Goal: Information Seeking & Learning: Learn about a topic

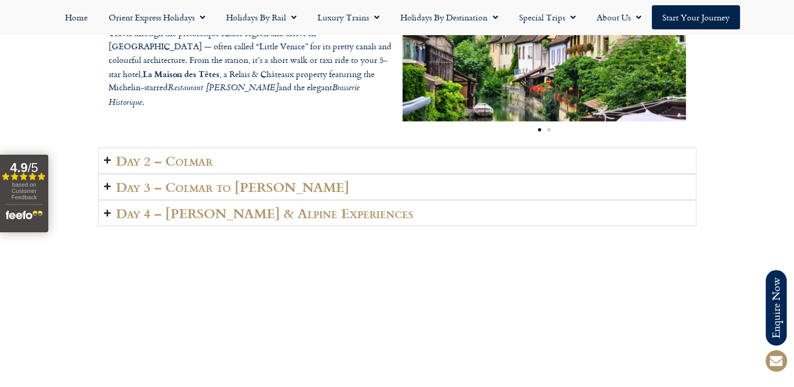
scroll to position [1627, 0]
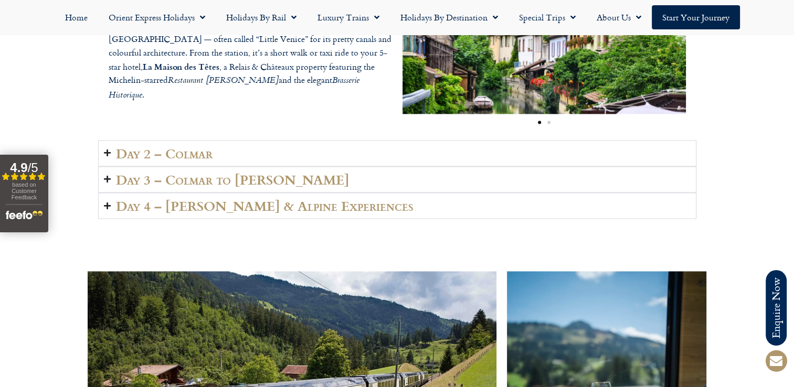
click at [186, 146] on h2 "Day 2 – Colmar" at bounding box center [164, 153] width 97 height 15
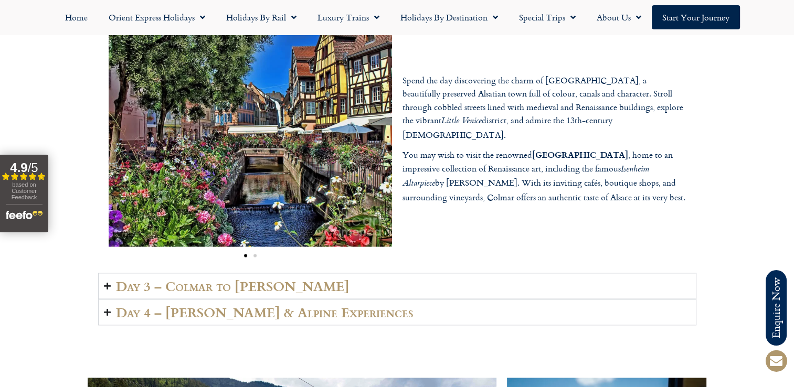
scroll to position [1575, 0]
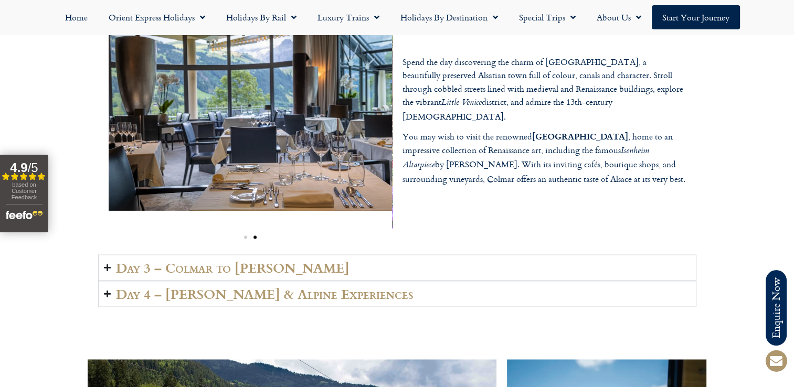
click at [239, 260] on h2 "Day 3 – Colmar to Lenk" at bounding box center [233, 267] width 234 height 15
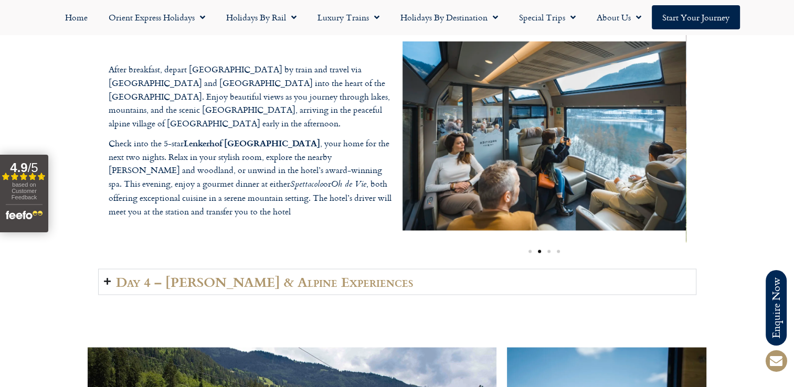
click at [259, 275] on h2 "Day 4 – Lenk & Alpine Experiences" at bounding box center [265, 282] width 298 height 15
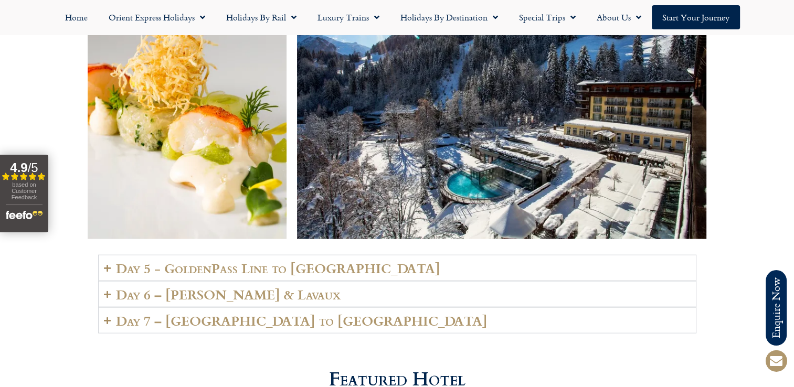
scroll to position [2257, 0]
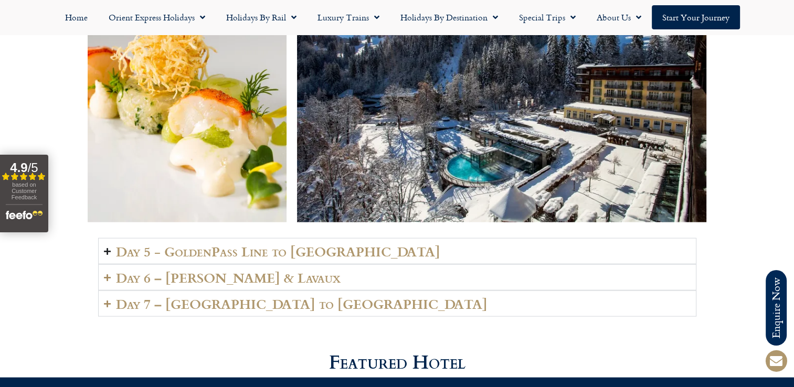
click at [241, 244] on h2 "Day 5 - GoldenPass Line to Vevey" at bounding box center [278, 251] width 324 height 15
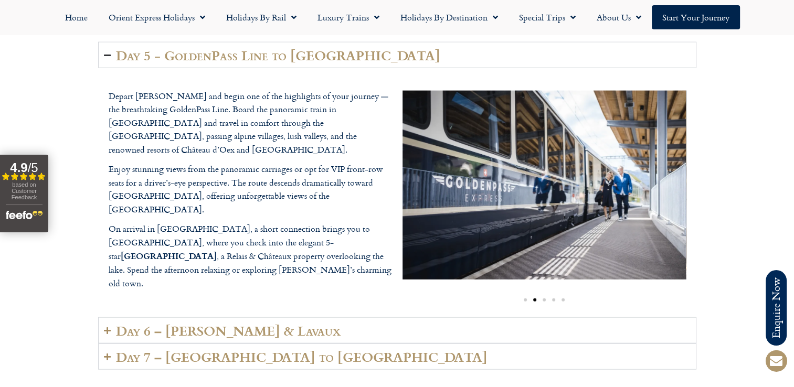
scroll to position [2520, 0]
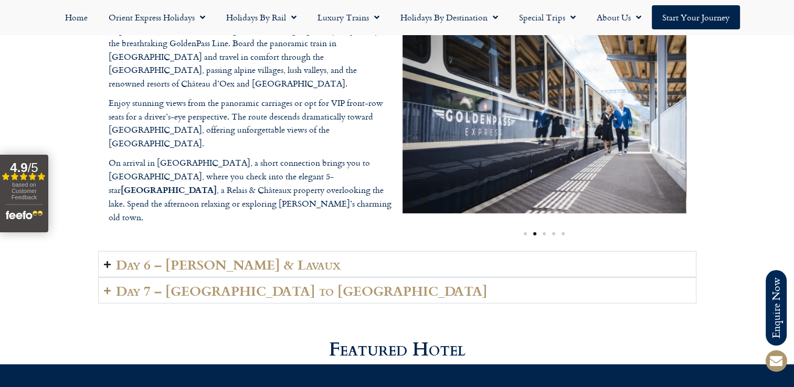
click at [223, 257] on h2 "Day 6 – Vevey & Lavaux" at bounding box center [228, 264] width 225 height 15
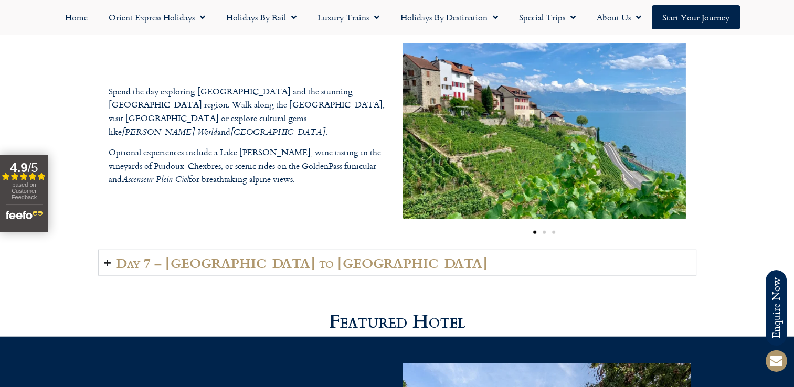
click at [214, 256] on h2 "Day 7 – Vevey to London" at bounding box center [302, 263] width 372 height 15
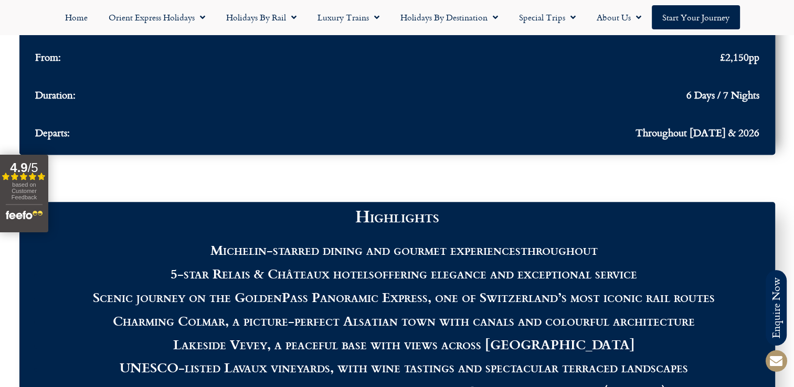
drag, startPoint x: 365, startPoint y: 197, endPoint x: 297, endPoint y: 183, distance: 70.2
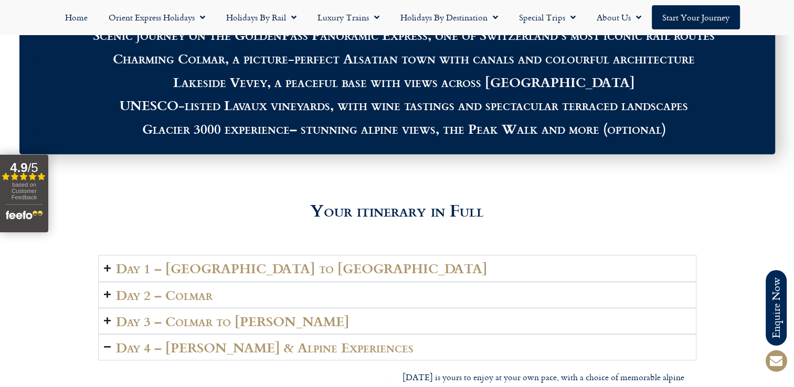
scroll to position [1312, 0]
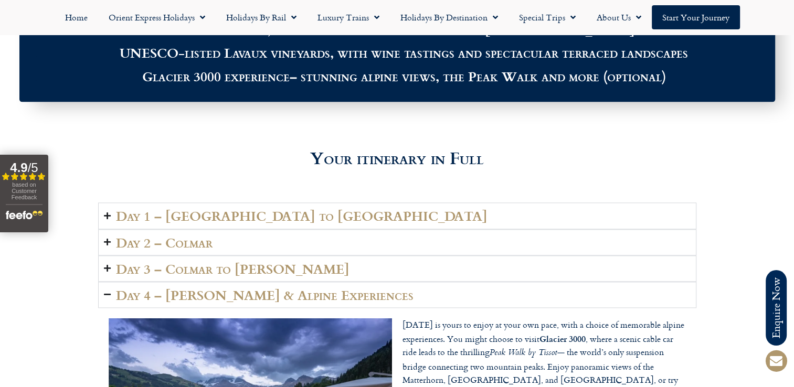
click at [233, 213] on summary "Day 1 – London to Colmar" at bounding box center [397, 216] width 598 height 26
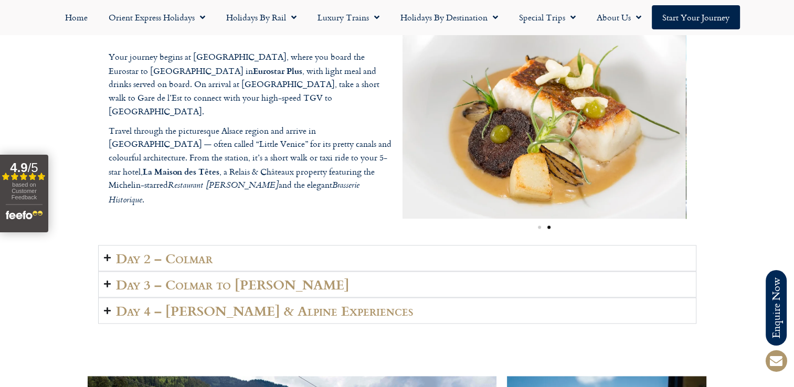
scroll to position [1470, 0]
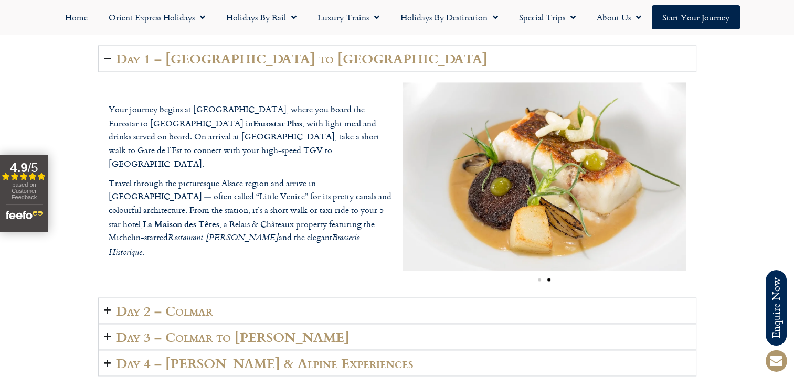
click at [214, 330] on h2 "Day 3 – Colmar to Lenk" at bounding box center [233, 337] width 234 height 15
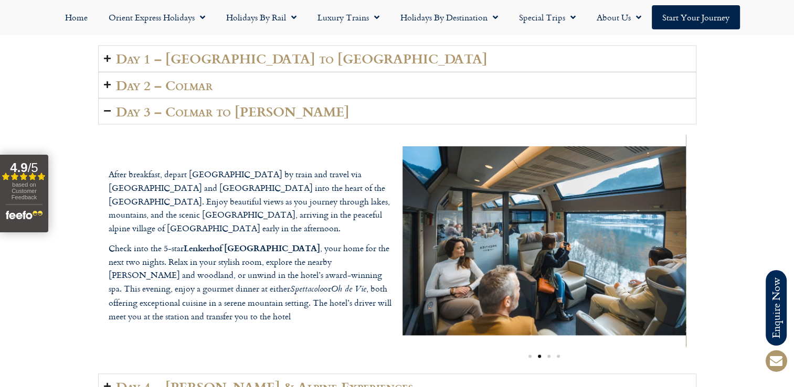
drag, startPoint x: 304, startPoint y: 226, endPoint x: 187, endPoint y: 222, distance: 117.7
click at [187, 242] on b "Lenkerhof Gourmet Spa Resort" at bounding box center [252, 248] width 136 height 12
copy b "Lenkerhof Gourmet Spa Resort"
click at [202, 78] on h2 "Day 2 – Colmar" at bounding box center [164, 85] width 97 height 15
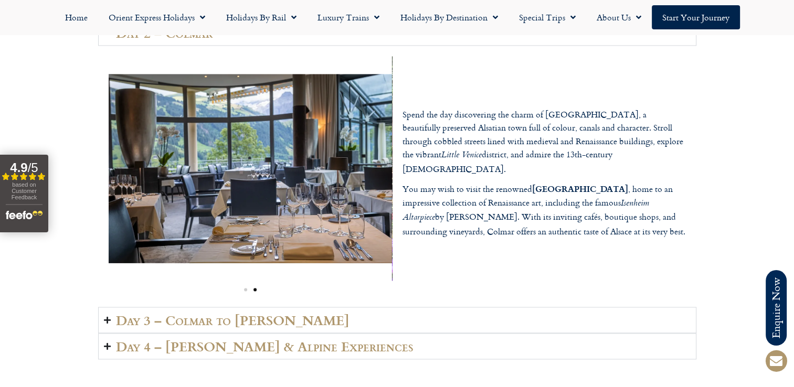
scroll to position [1417, 0]
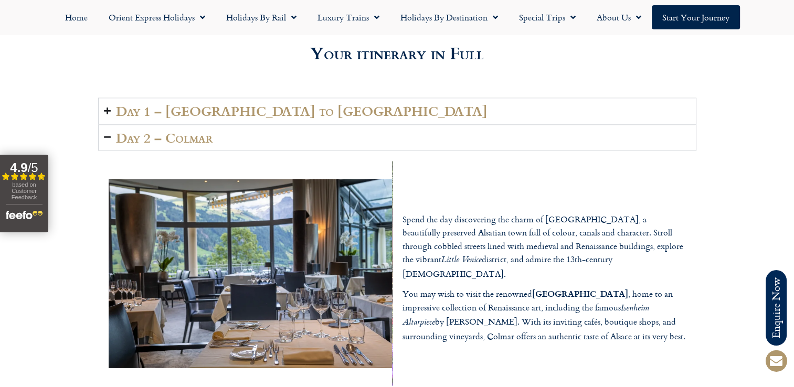
click at [198, 103] on h2 "Day 1 – London to Colmar" at bounding box center [302, 110] width 372 height 15
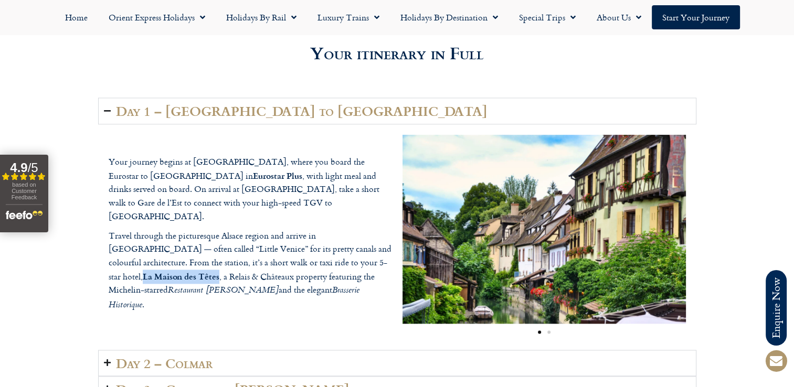
drag, startPoint x: 307, startPoint y: 250, endPoint x: 382, endPoint y: 245, distance: 75.8
click at [382, 245] on p "Travel through the picturesque Alsace region and arrive in Colmar — often calle…" at bounding box center [250, 270] width 283 height 83
drag, startPoint x: 382, startPoint y: 245, endPoint x: 376, endPoint y: 248, distance: 7.0
copy b "La Maison des Têtes"
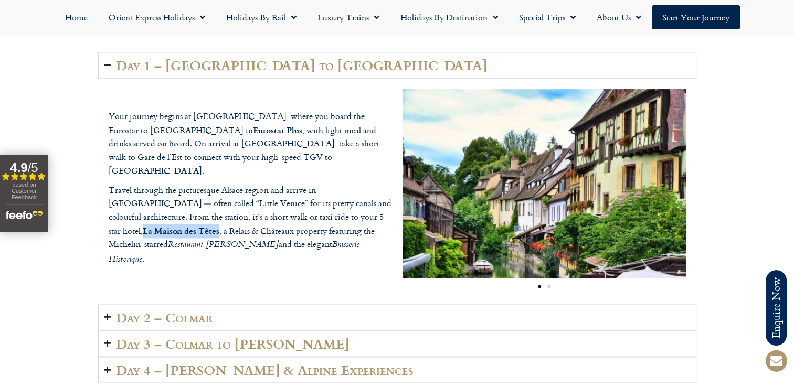
scroll to position [1522, 0]
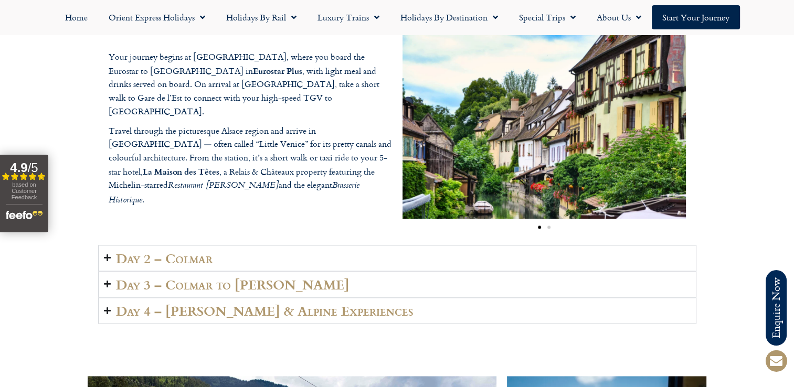
click at [208, 277] on h2 "Day 3 – Colmar to Lenk" at bounding box center [233, 284] width 234 height 15
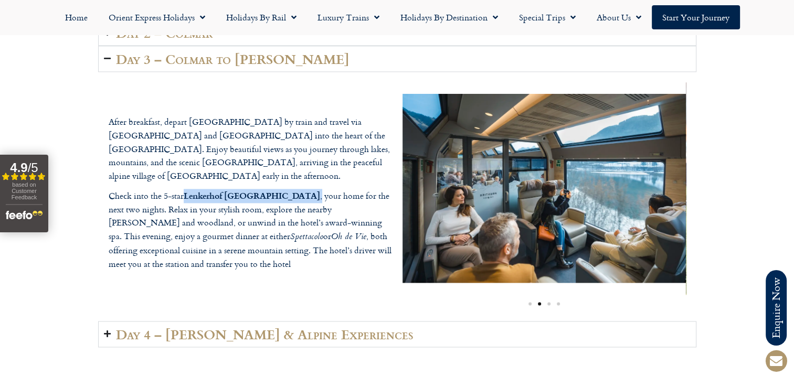
drag, startPoint x: 307, startPoint y: 175, endPoint x: 185, endPoint y: 171, distance: 121.9
click at [185, 189] on p "Check into the 5-star Lenkerhof Gourmet Spa Resort , your home for the next two…" at bounding box center [250, 230] width 283 height 82
drag, startPoint x: 185, startPoint y: 171, endPoint x: 193, endPoint y: 175, distance: 9.2
copy p "Lenkerhof Gourmet Spa Resort ,"
click at [265, 327] on h2 "Day 4 – Lenk & Alpine Experiences" at bounding box center [265, 334] width 298 height 15
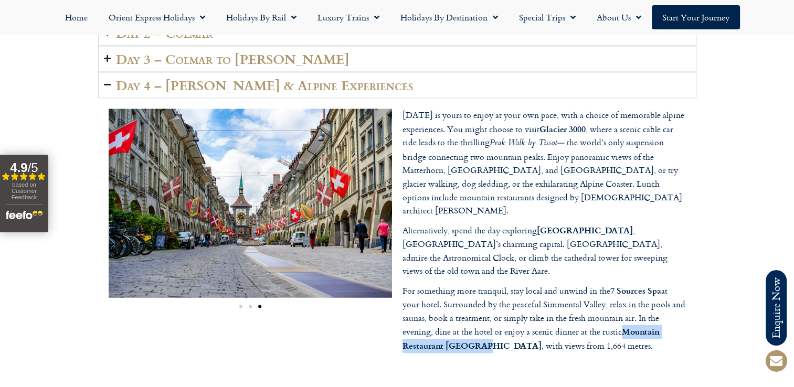
drag, startPoint x: 626, startPoint y: 291, endPoint x: 479, endPoint y: 303, distance: 147.5
click at [479, 325] on b "Mountain Restaurant Bühlberg" at bounding box center [531, 338] width 257 height 26
drag, startPoint x: 479, startPoint y: 303, endPoint x: 470, endPoint y: 305, distance: 9.6
copy b "Mountain Restaurant Bühlberg"
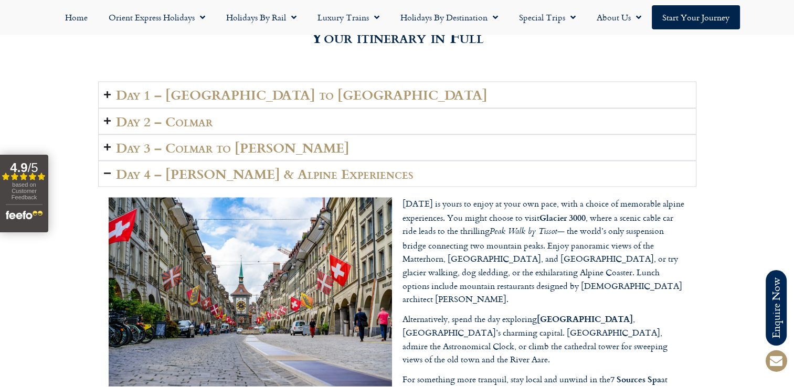
scroll to position [1417, 0]
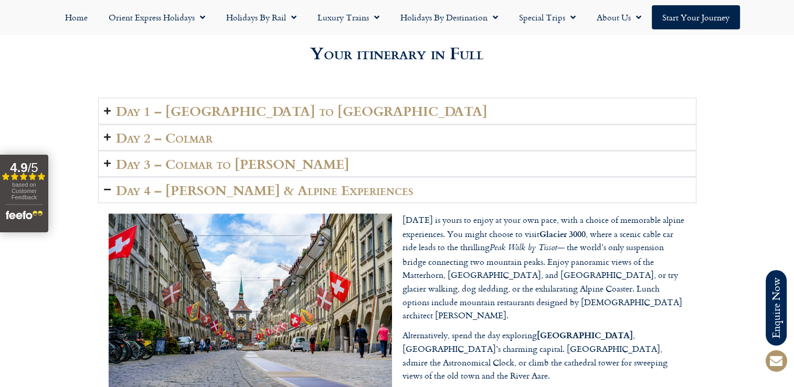
click at [272, 183] on h2 "Day 4 – Lenk & Alpine Experiences" at bounding box center [265, 190] width 298 height 15
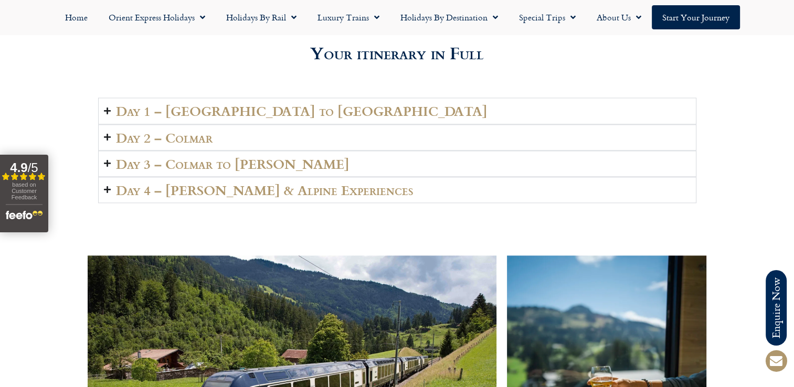
click at [256, 156] on h2 "Day 3 – Colmar to Lenk" at bounding box center [233, 163] width 234 height 15
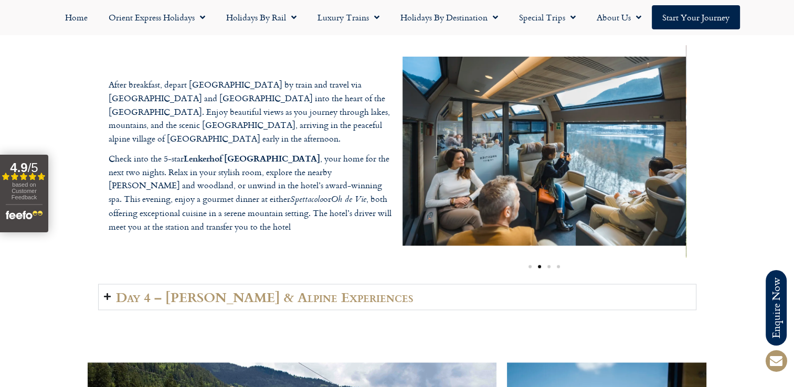
scroll to position [1575, 0]
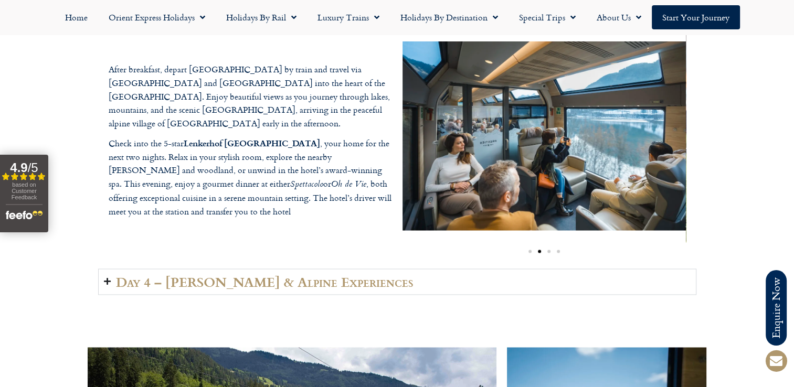
click at [242, 275] on h2 "Day 4 – Lenk & Alpine Experiences" at bounding box center [265, 282] width 298 height 15
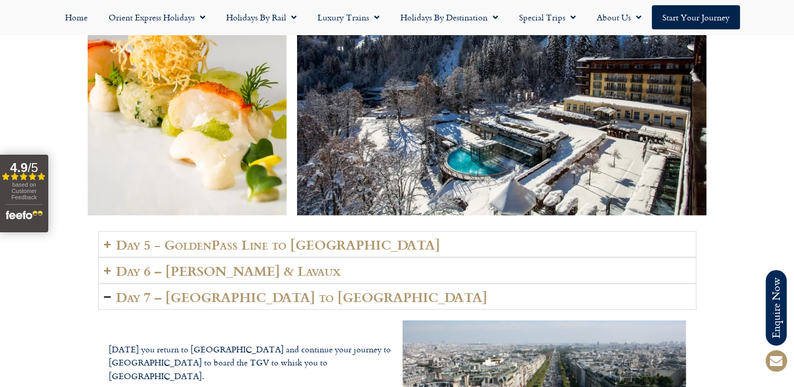
scroll to position [2310, 0]
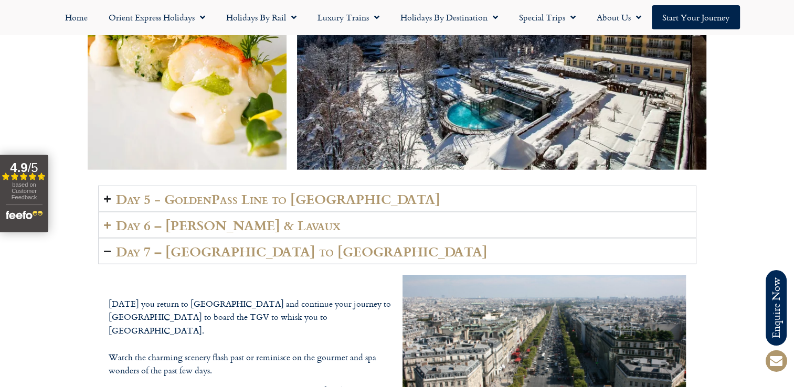
click at [218, 192] on h2 "Day 5 - GoldenPass Line to Vevey" at bounding box center [278, 199] width 324 height 15
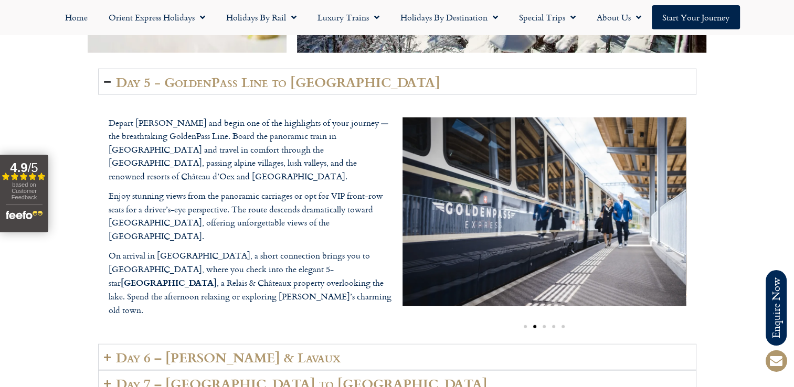
scroll to position [2467, 0]
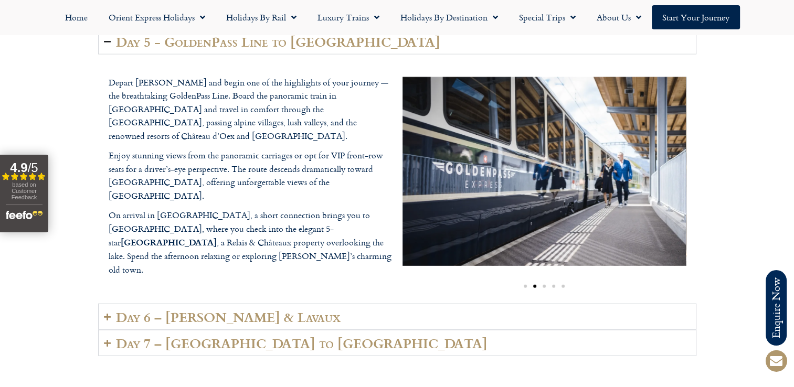
drag, startPoint x: 287, startPoint y: 182, endPoint x: 214, endPoint y: 183, distance: 73.0
click at [214, 236] on b "Grand Hôtel du Lac" at bounding box center [169, 242] width 96 height 12
copy b "Grand Hôtel du Lac"
click at [245, 310] on h2 "Day 6 – Vevey & Lavaux" at bounding box center [228, 317] width 225 height 15
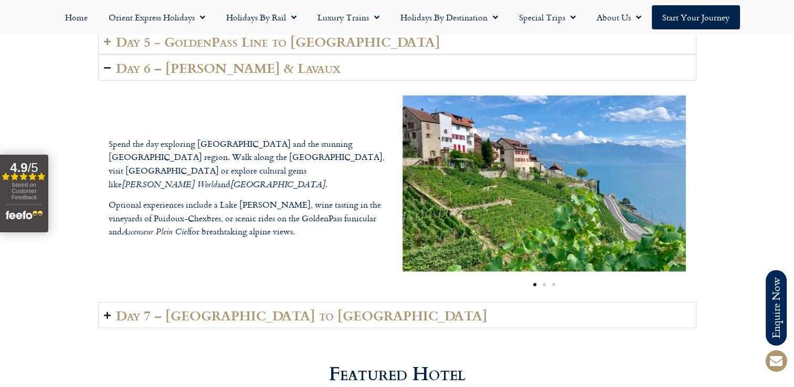
click at [187, 308] on h2 "Day 7 – Vevey to London" at bounding box center [302, 315] width 372 height 15
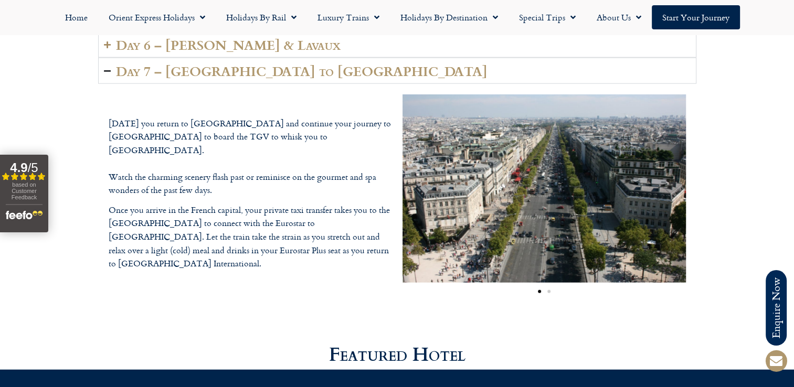
scroll to position [2415, 0]
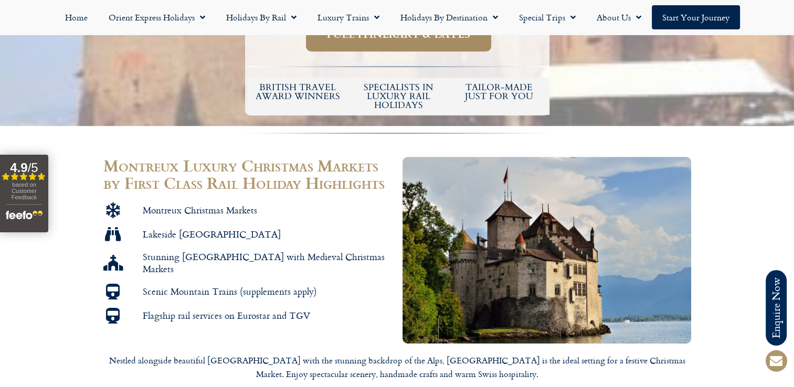
scroll to position [525, 0]
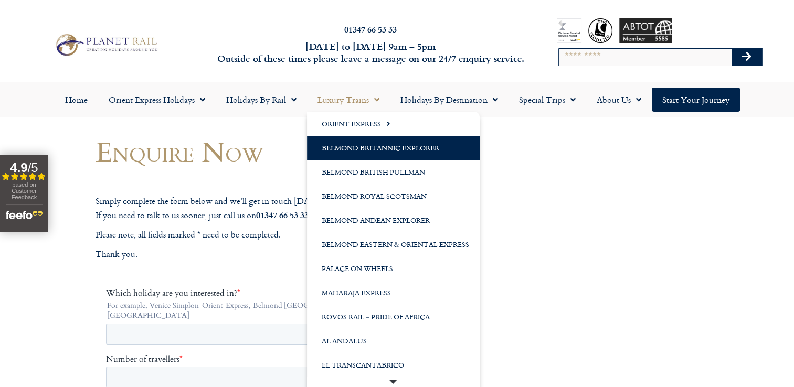
click at [374, 152] on link "Belmond Britannic Explorer" at bounding box center [393, 148] width 173 height 24
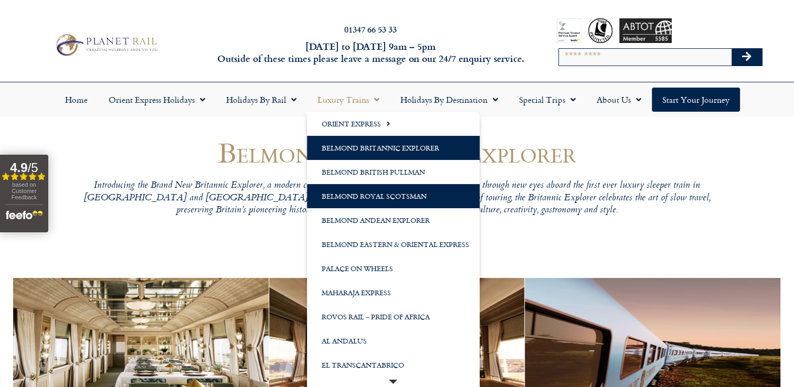
click at [377, 198] on link "Belmond Royal Scotsman" at bounding box center [393, 196] width 173 height 24
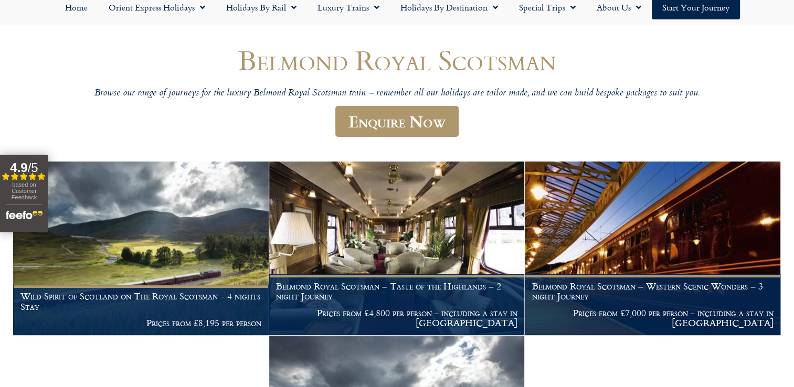
scroll to position [24, 0]
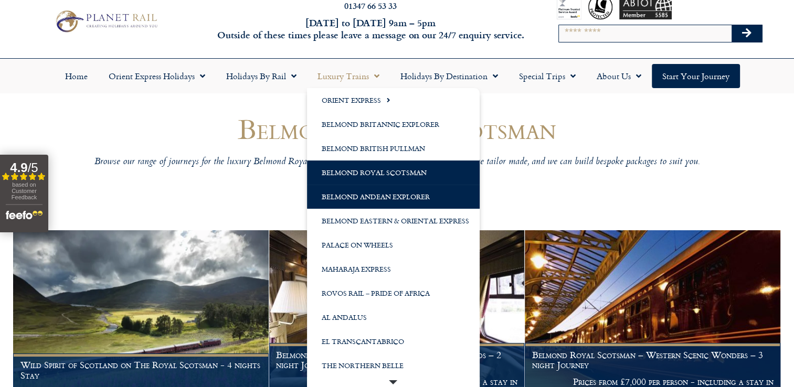
click at [426, 195] on link "Belmond Andean Explorer" at bounding box center [393, 197] width 173 height 24
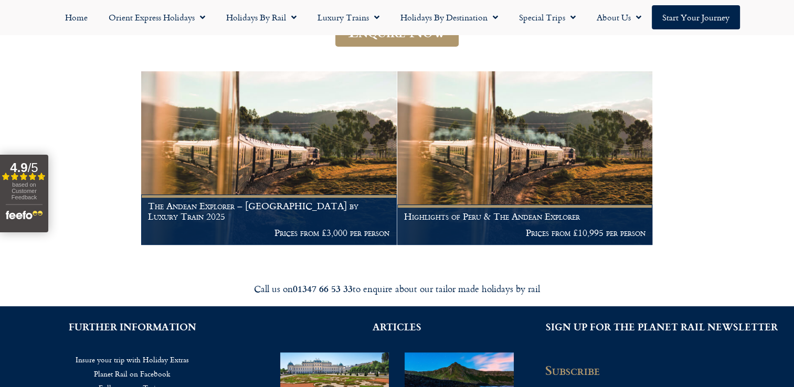
scroll to position [232, 0]
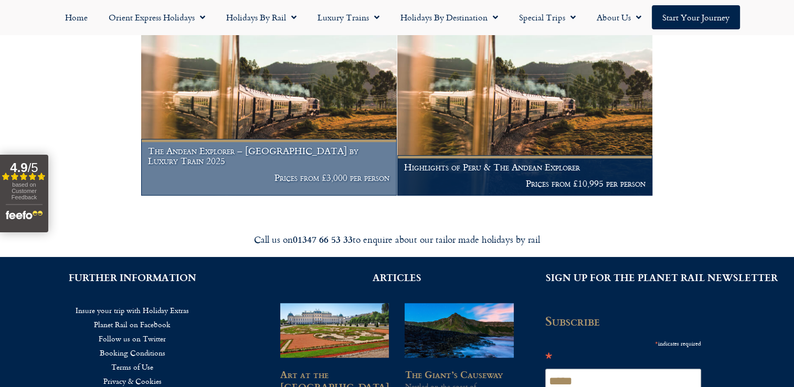
click at [288, 175] on p "Prices from £3,000 per person" at bounding box center [268, 178] width 241 height 10
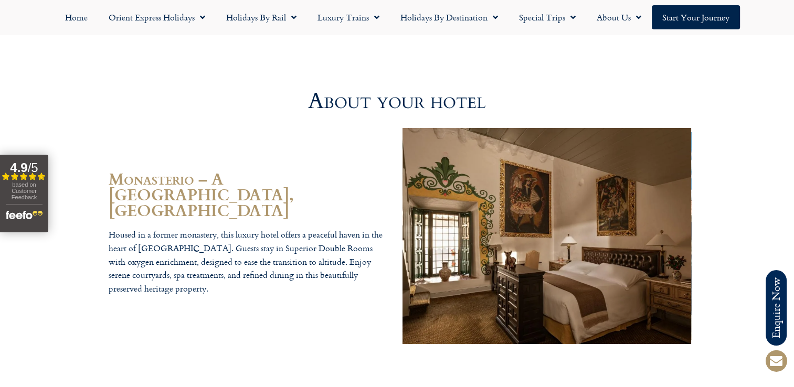
scroll to position [3570, 0]
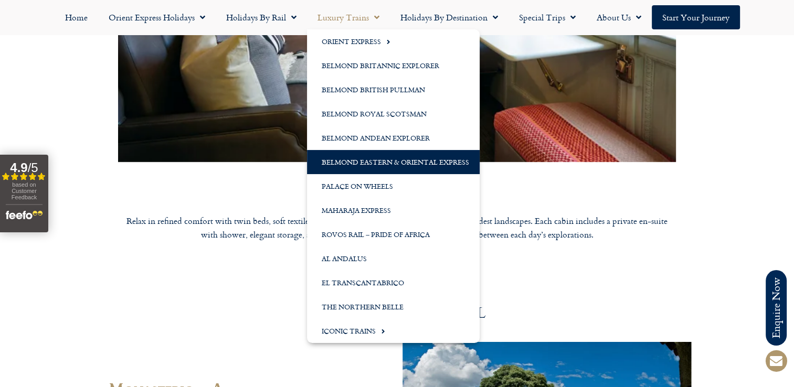
click at [372, 165] on link "Belmond Eastern & Oriental Express" at bounding box center [393, 162] width 173 height 24
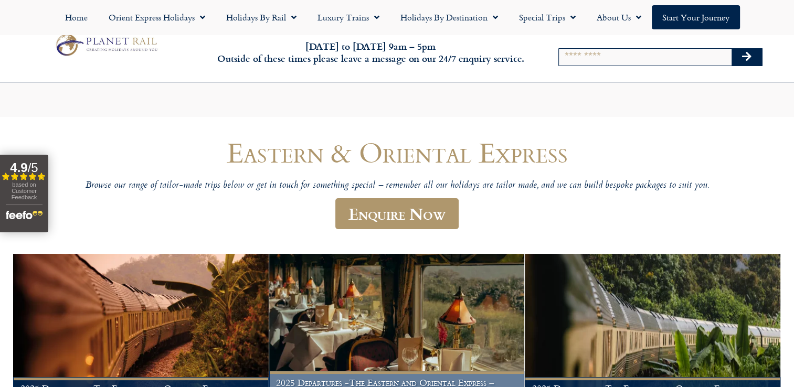
scroll to position [214, 0]
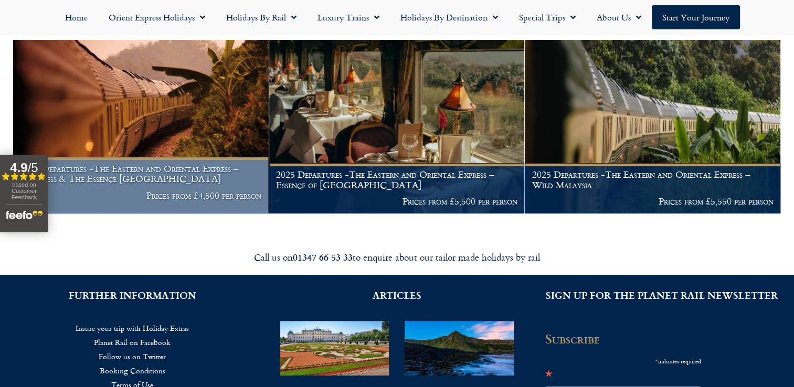
click at [185, 140] on img at bounding box center [141, 127] width 256 height 174
click at [202, 182] on h1 "2025 Departures -The Eastern and Oriental Express – Wellness & The Essence Mala…" at bounding box center [140, 174] width 241 height 20
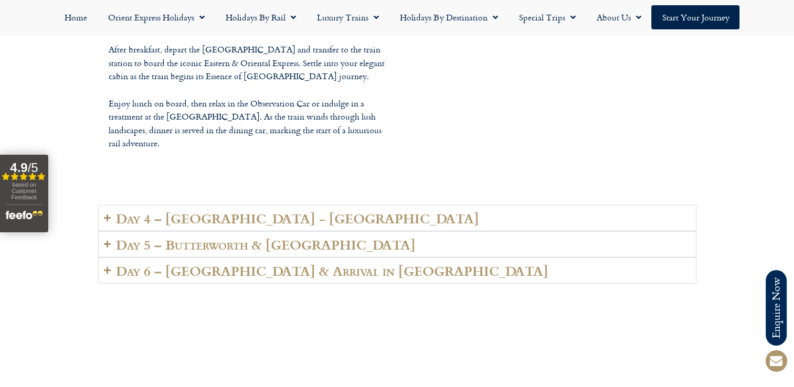
scroll to position [2415, 0]
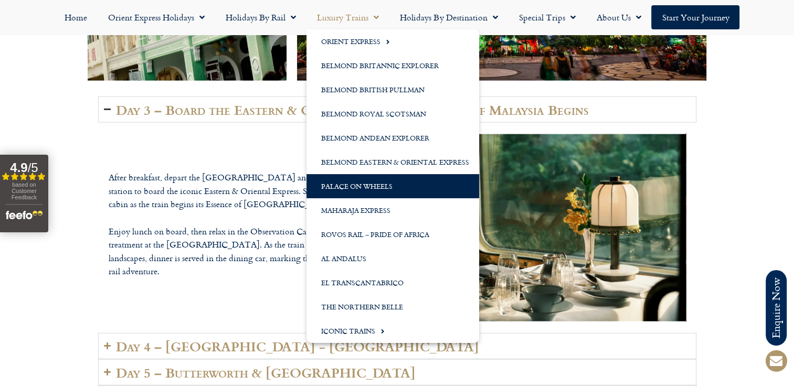
click at [372, 187] on link "Palace on Wheels" at bounding box center [393, 186] width 173 height 24
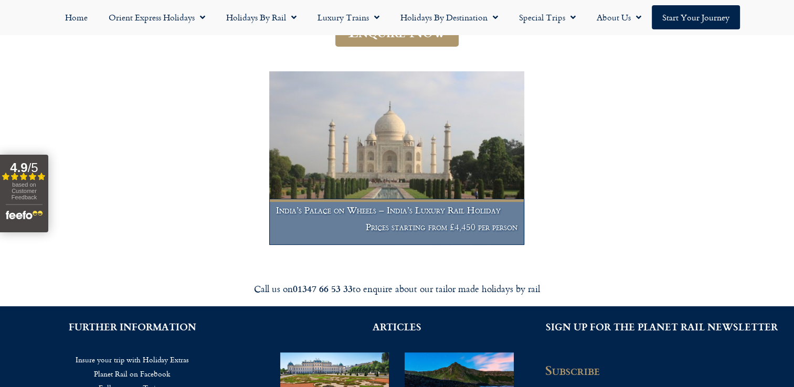
scroll to position [216, 0]
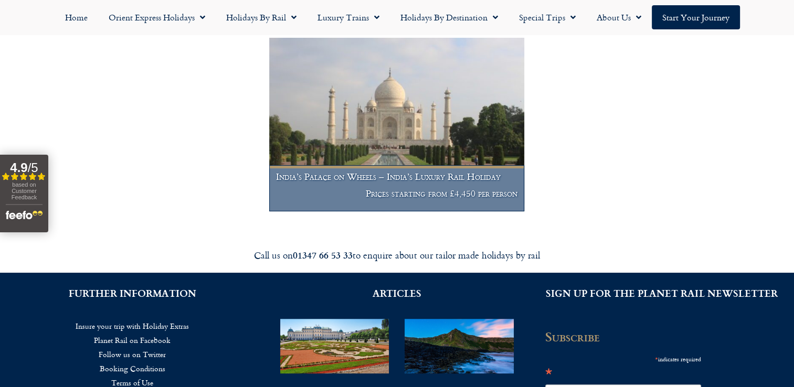
click at [371, 192] on p "Prices starting from £4,450 per person" at bounding box center [396, 193] width 241 height 10
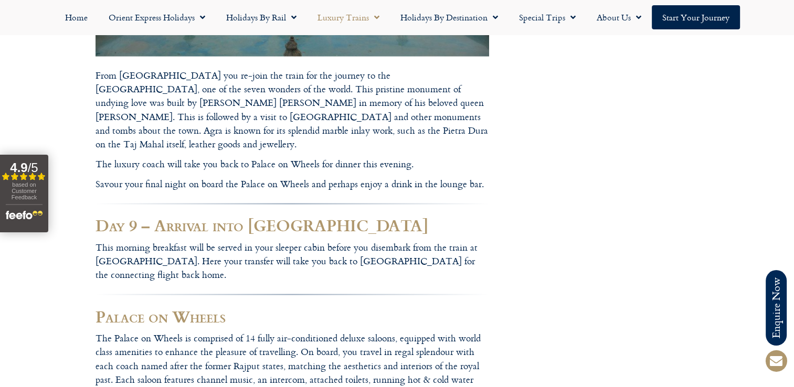
scroll to position [6037, 0]
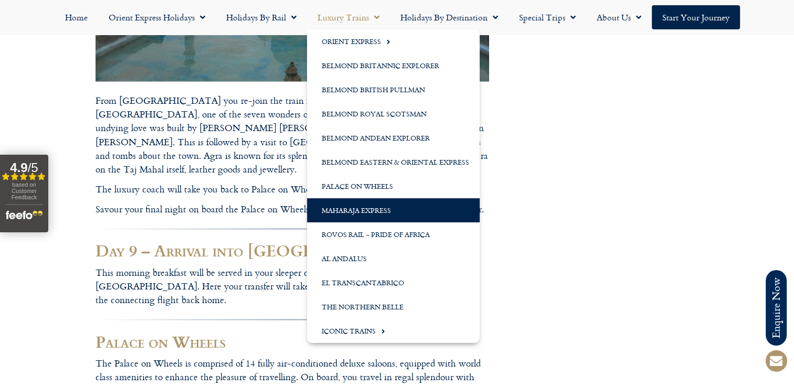
click at [371, 211] on link "Maharaja Express" at bounding box center [393, 210] width 173 height 24
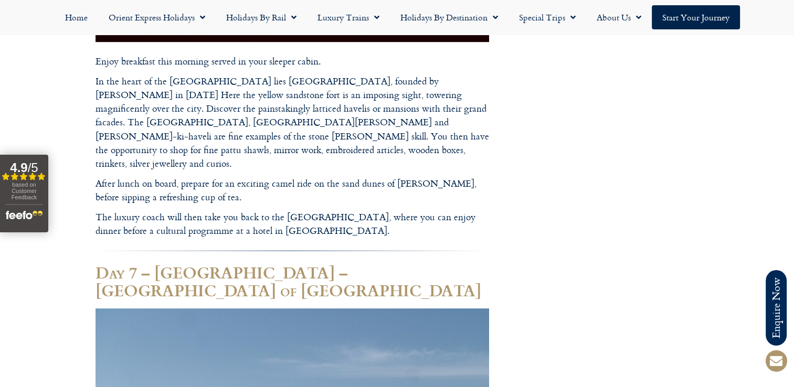
scroll to position [4567, 0]
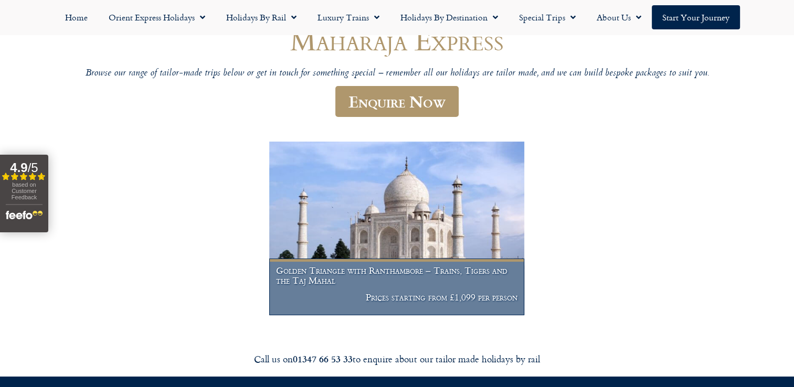
scroll to position [52, 0]
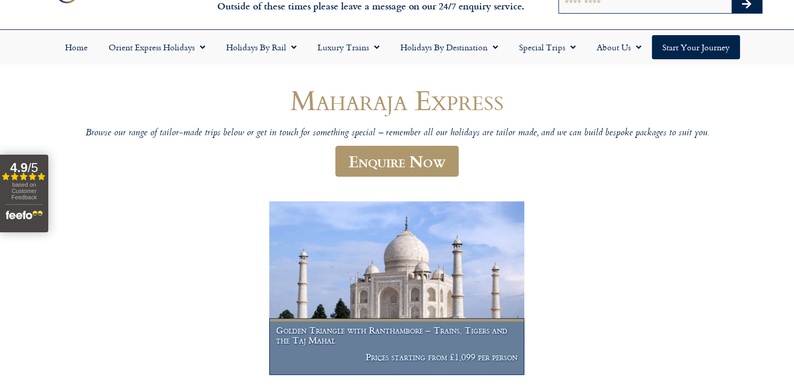
click at [339, 342] on h1 "Golden Triangle with Ranthambore – Trains, Tigers and the Taj Mahal" at bounding box center [396, 335] width 241 height 20
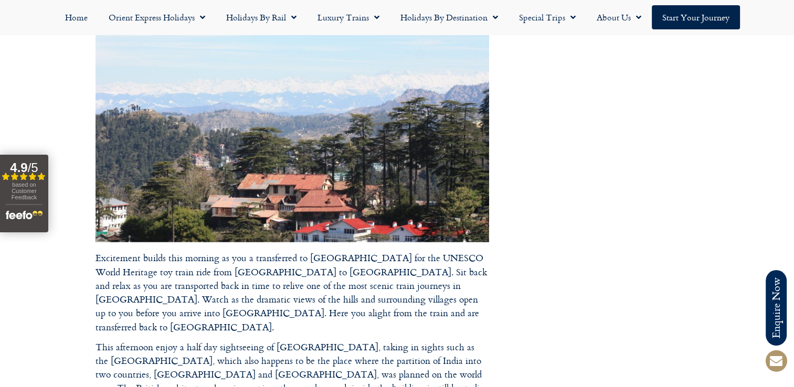
scroll to position [6614, 0]
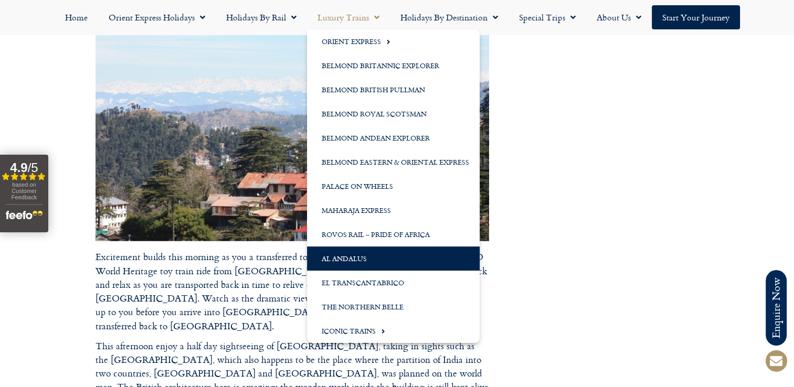
click at [369, 260] on link "Al Andalus" at bounding box center [393, 259] width 173 height 24
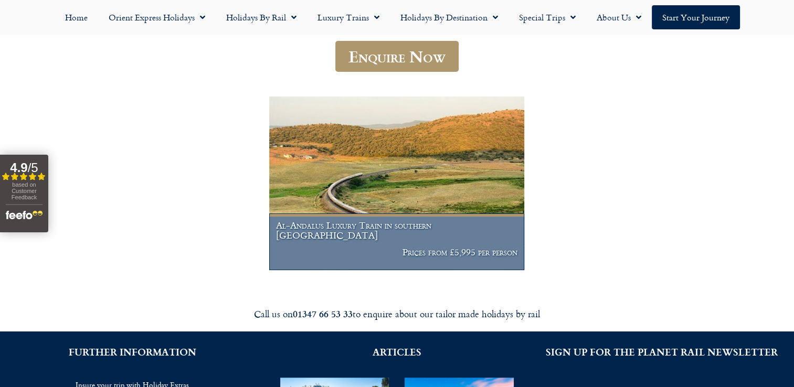
scroll to position [159, 0]
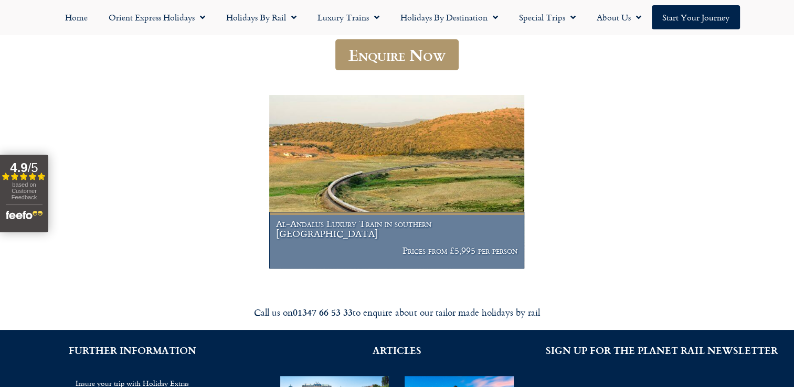
click at [408, 239] on h1 "Al-Andalus Luxury Train in southern Spain" at bounding box center [396, 229] width 241 height 20
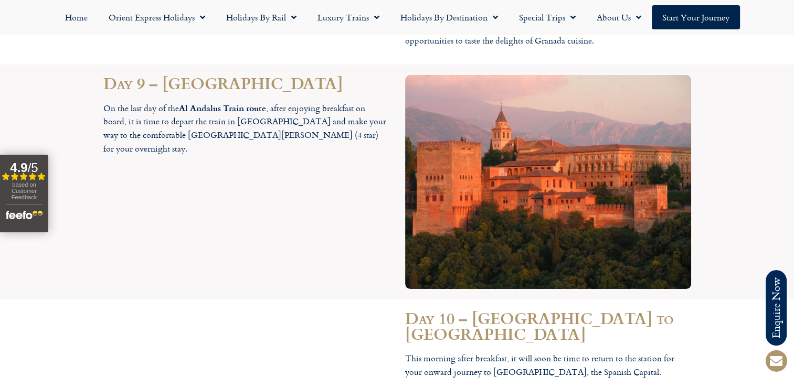
scroll to position [3832, 0]
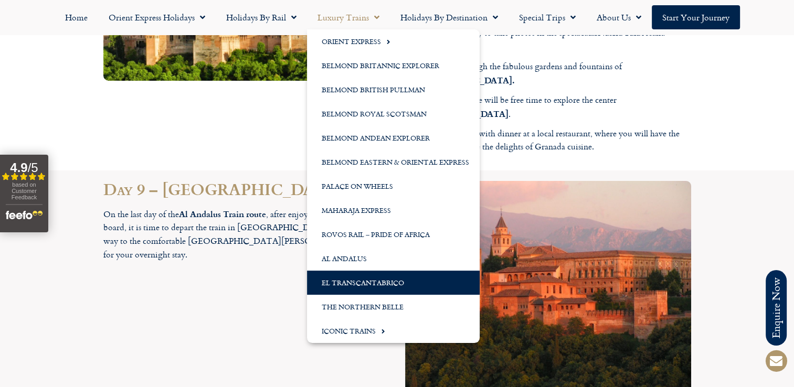
click at [396, 280] on link "El Transcantabrico" at bounding box center [393, 283] width 173 height 24
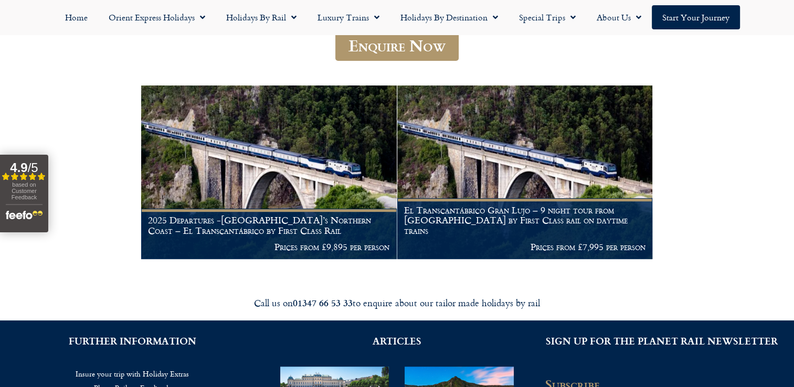
scroll to position [157, 0]
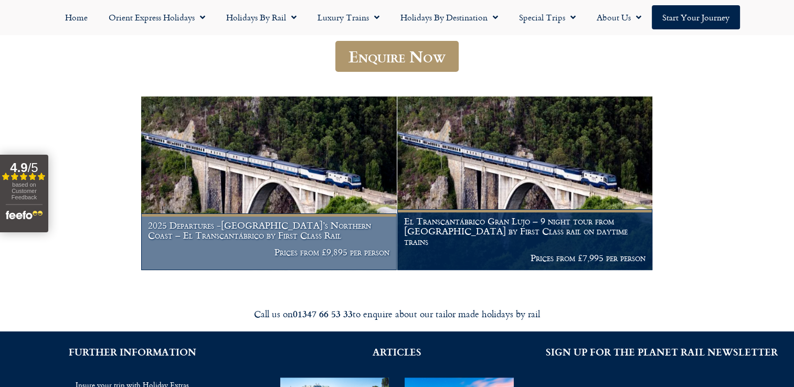
click at [244, 238] on h1 "2025 Departures -[GEOGRAPHIC_DATA]’s Northern Coast – El Transcantábrico by Fir…" at bounding box center [268, 230] width 241 height 20
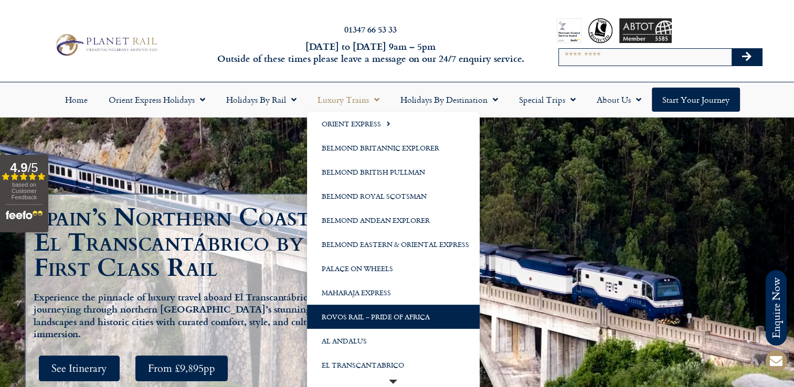
click at [364, 320] on link "Rovos Rail – Pride of Africa" at bounding box center [393, 317] width 173 height 24
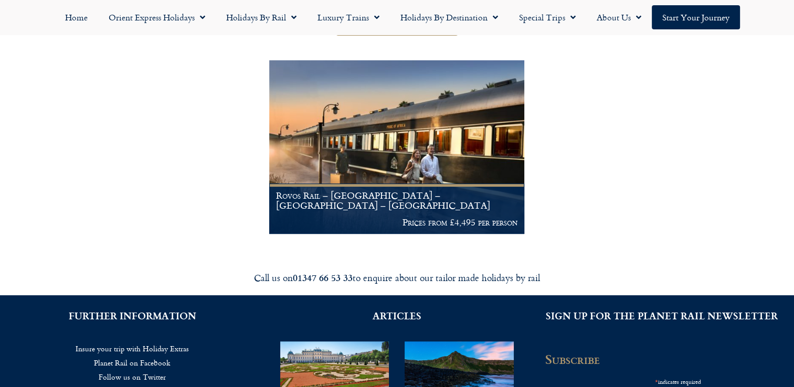
scroll to position [181, 0]
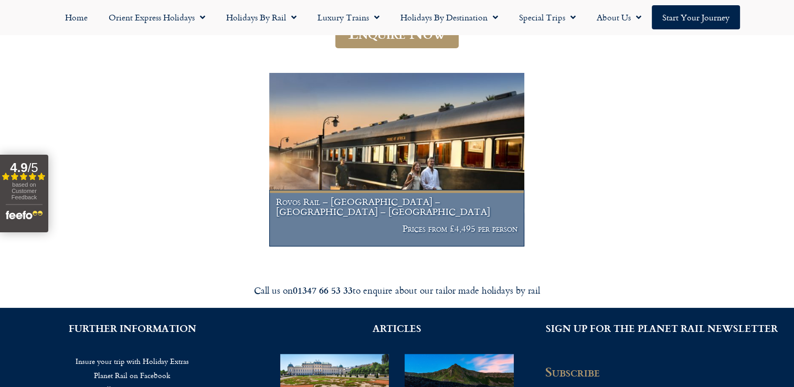
click at [310, 222] on figcaption "Rovos Rail – Cape Town – Pretoria – Victoria Falls Prices from £4,495 per person" at bounding box center [397, 218] width 256 height 57
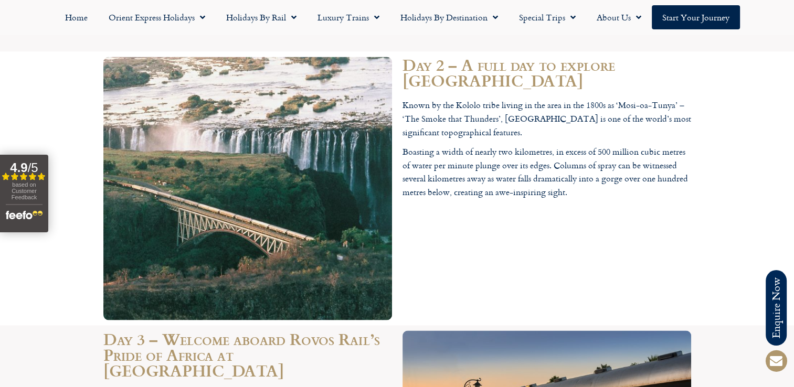
scroll to position [1942, 0]
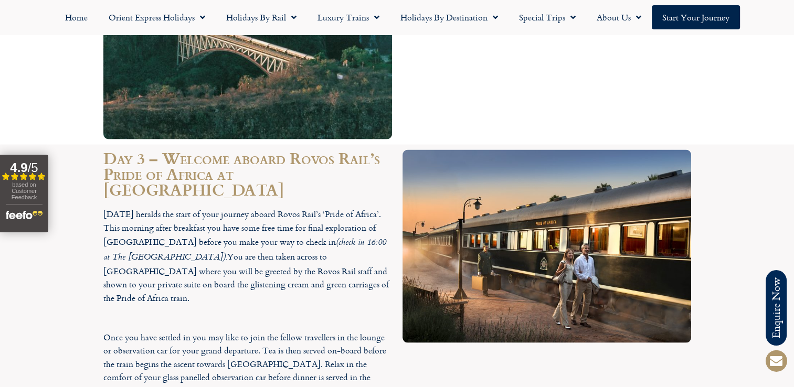
drag, startPoint x: 529, startPoint y: 303, endPoint x: 523, endPoint y: 311, distance: 9.7
drag, startPoint x: 523, startPoint y: 311, endPoint x: 445, endPoint y: 304, distance: 77.9
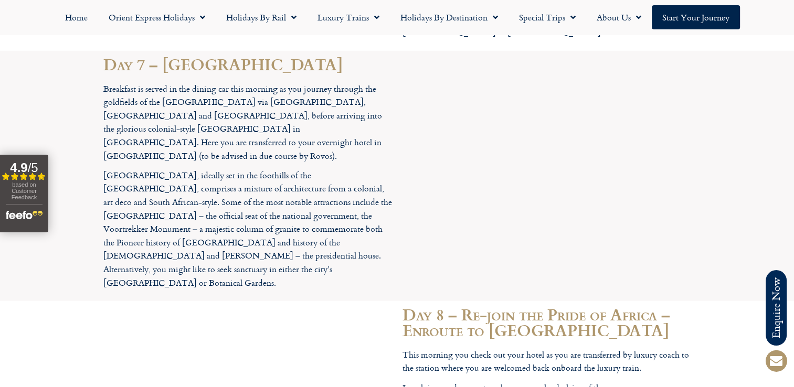
scroll to position [2992, 0]
